Goal: Task Accomplishment & Management: Manage account settings

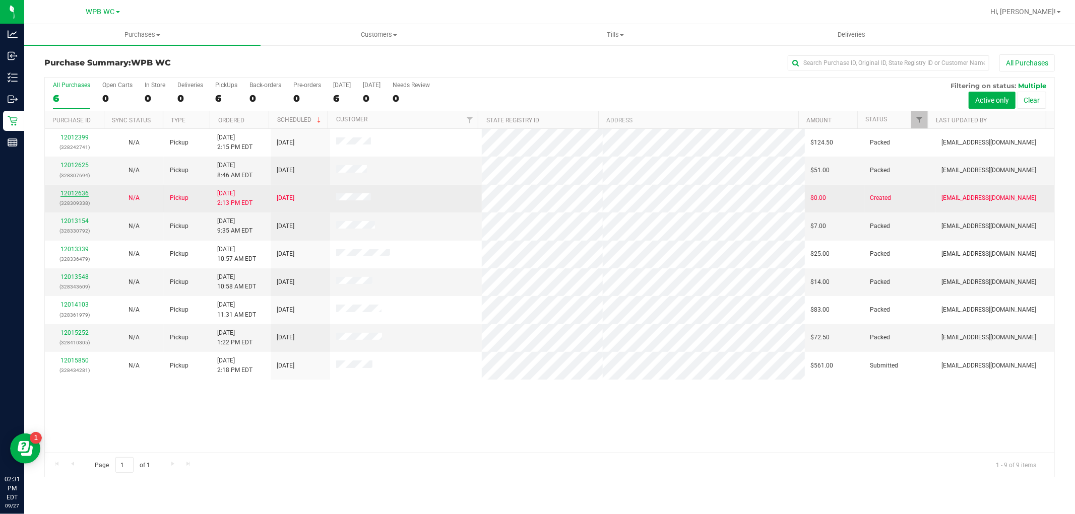
click at [76, 195] on link "12012636" at bounding box center [74, 193] width 28 height 7
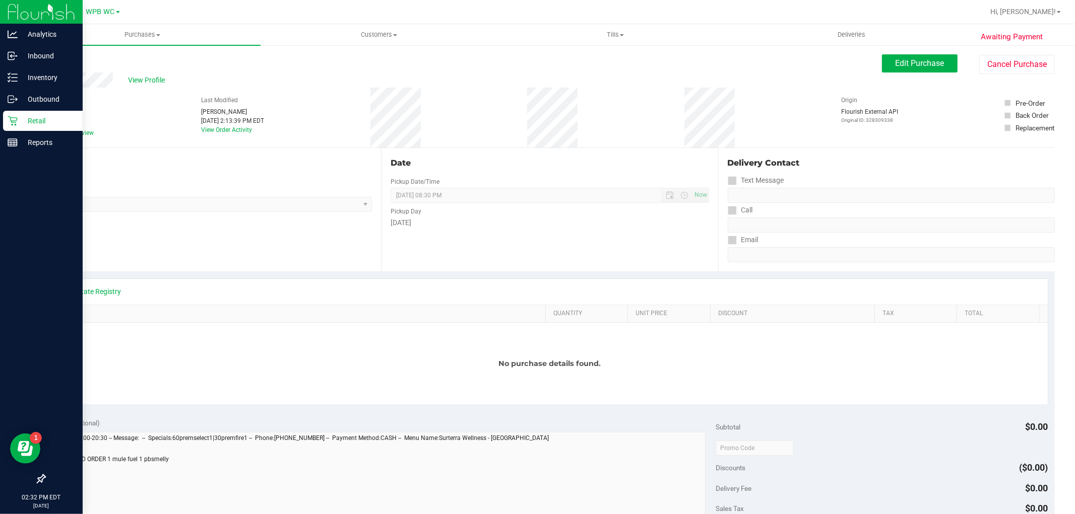
click at [31, 122] on p "Retail" at bounding box center [48, 121] width 60 height 12
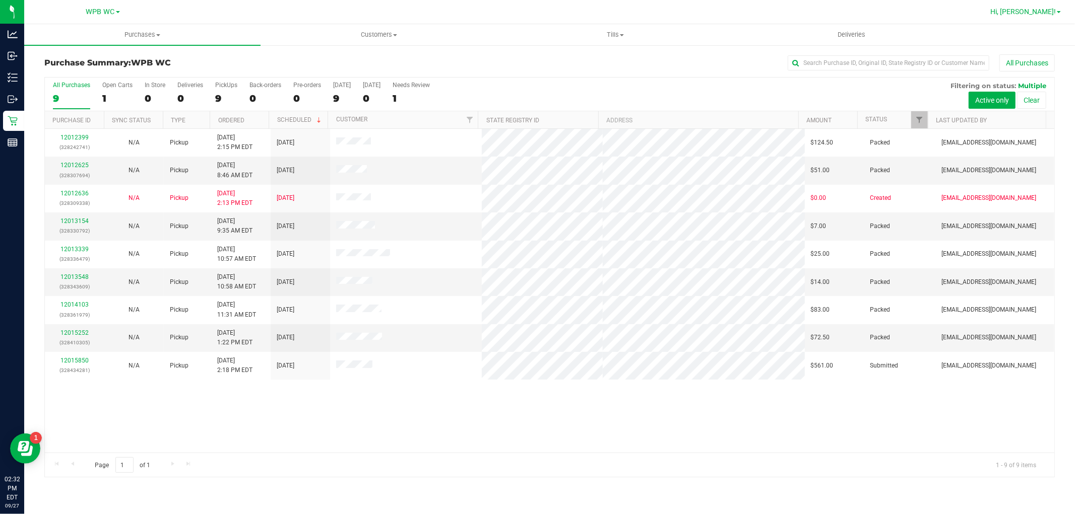
click at [1040, 8] on span "Hi, [PERSON_NAME]!" at bounding box center [1022, 12] width 65 height 8
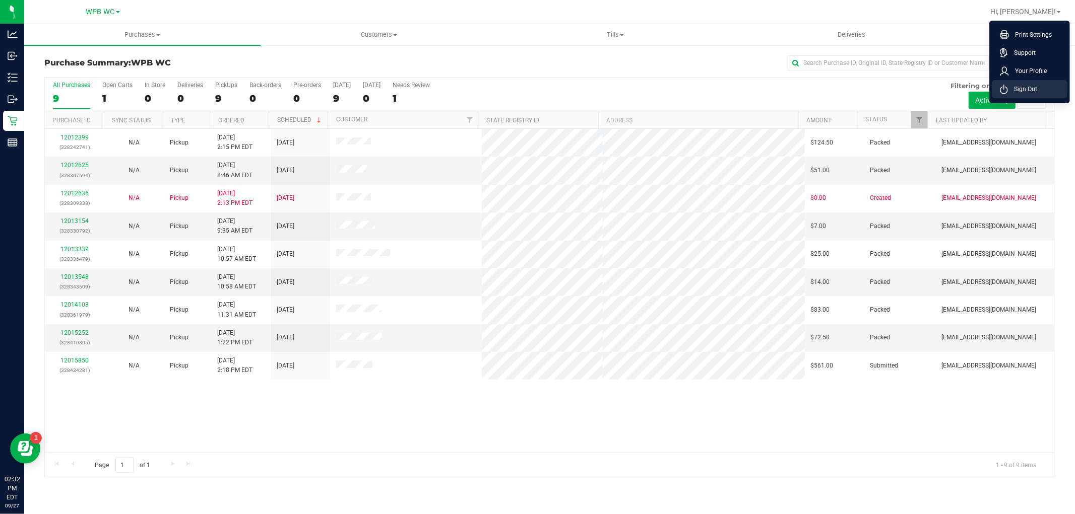
click at [1027, 87] on span "Sign Out" at bounding box center [1022, 89] width 29 height 10
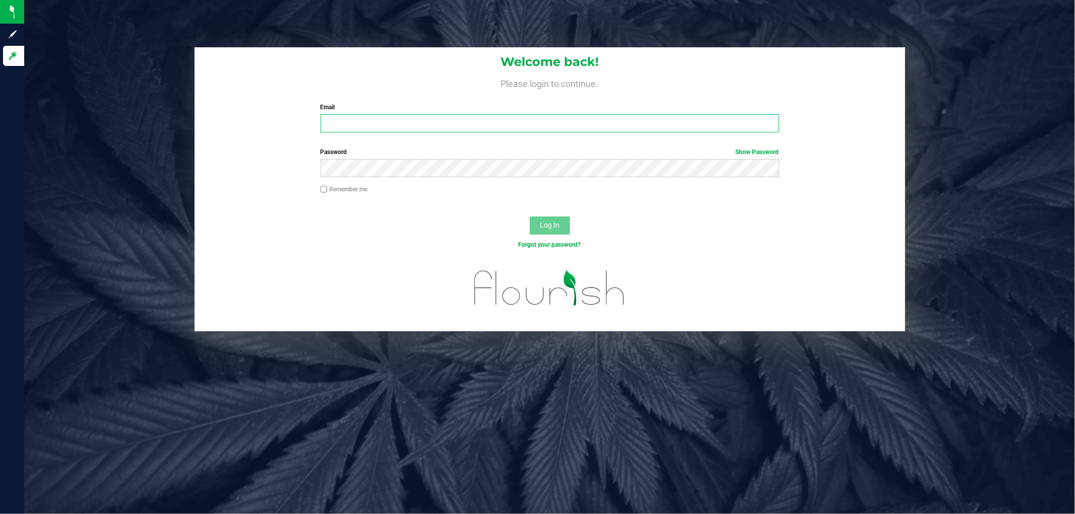
click at [565, 116] on input "Email" at bounding box center [549, 123] width 458 height 18
type input "[EMAIL_ADDRESS][DOMAIN_NAME]"
click at [529, 217] on button "Log In" at bounding box center [549, 226] width 40 height 18
